Goal: Use online tool/utility: Utilize a website feature to perform a specific function

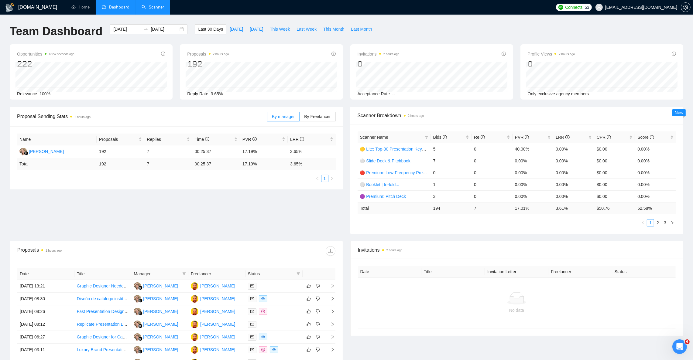
click at [163, 10] on link "Scanner" at bounding box center [153, 7] width 22 height 5
